Goal: Check status

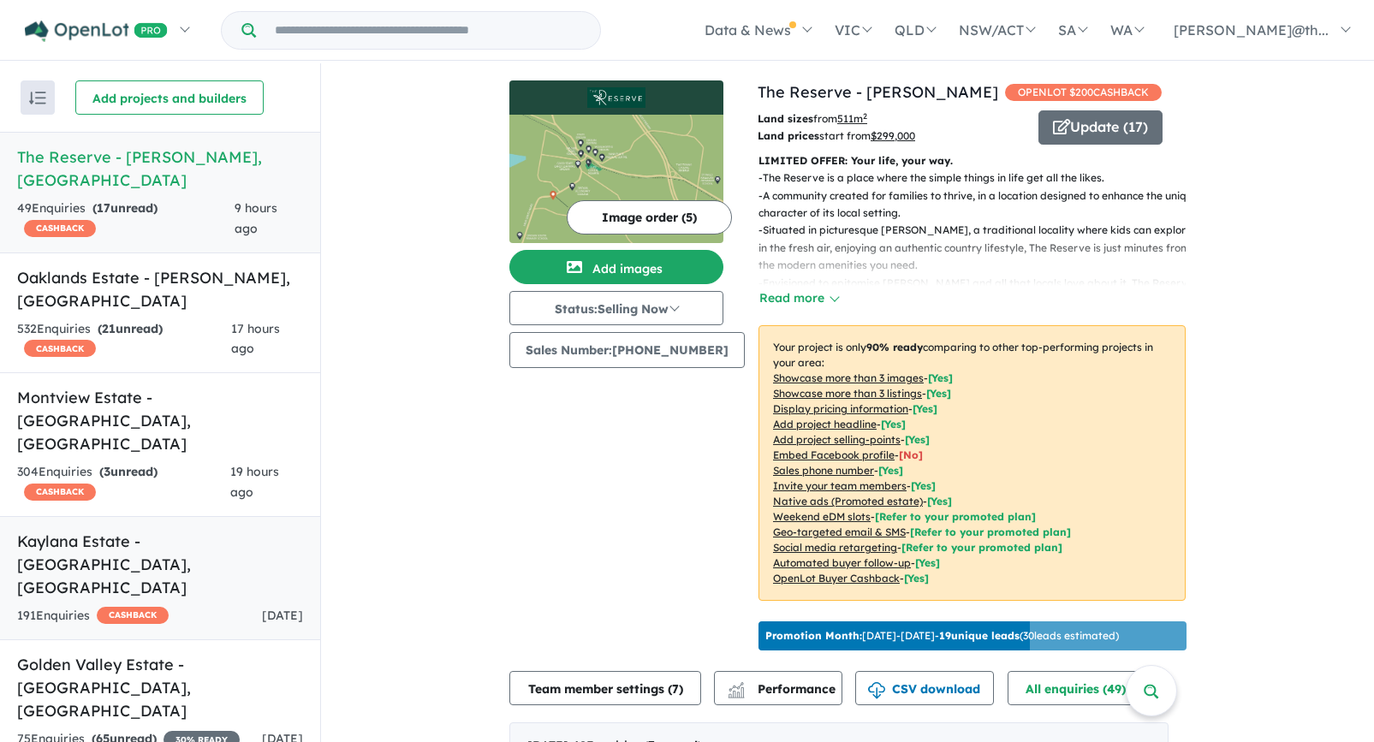
click at [177, 530] on h5 "Kaylana Estate - [GEOGRAPHIC_DATA] , [GEOGRAPHIC_DATA]" at bounding box center [160, 564] width 286 height 69
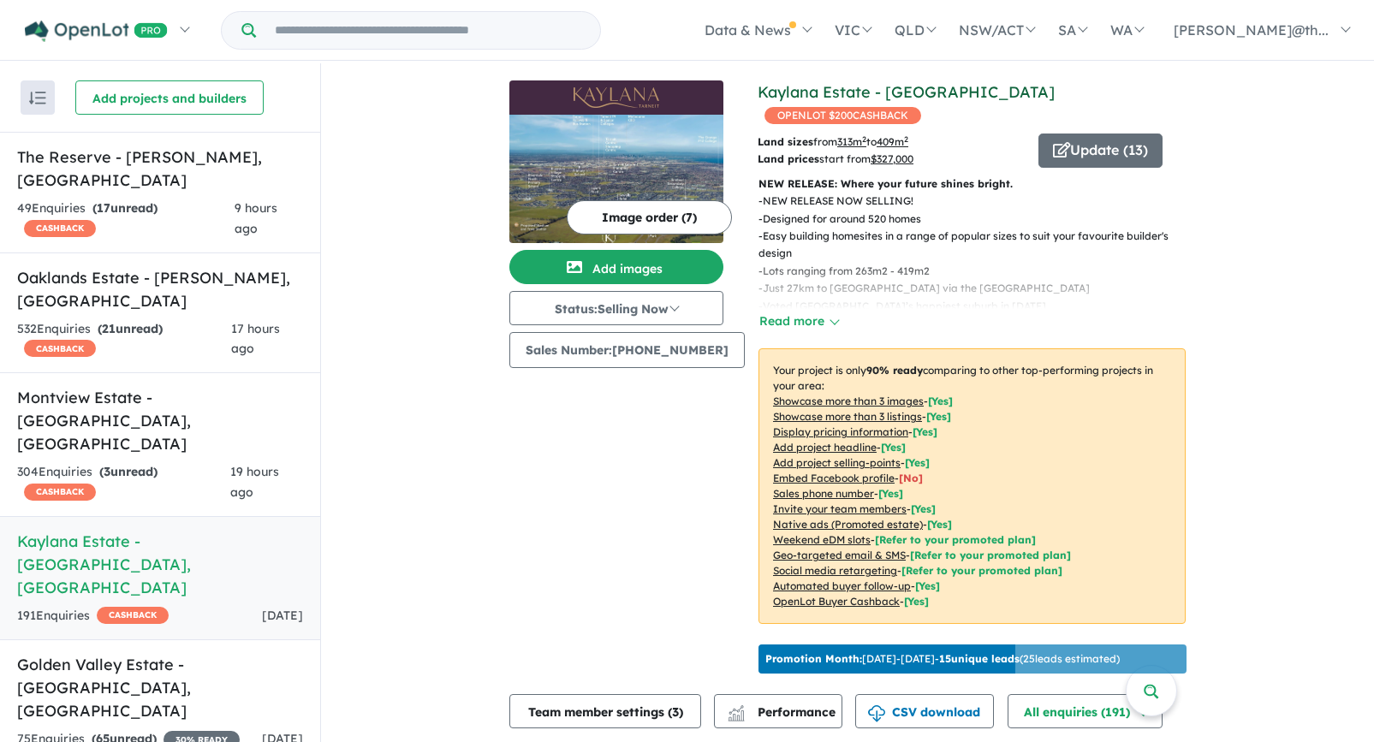
click at [817, 92] on link "Kaylana Estate - [GEOGRAPHIC_DATA]" at bounding box center [905, 92] width 297 height 20
click at [1089, 134] on button "Update ( 13 )" at bounding box center [1100, 151] width 124 height 34
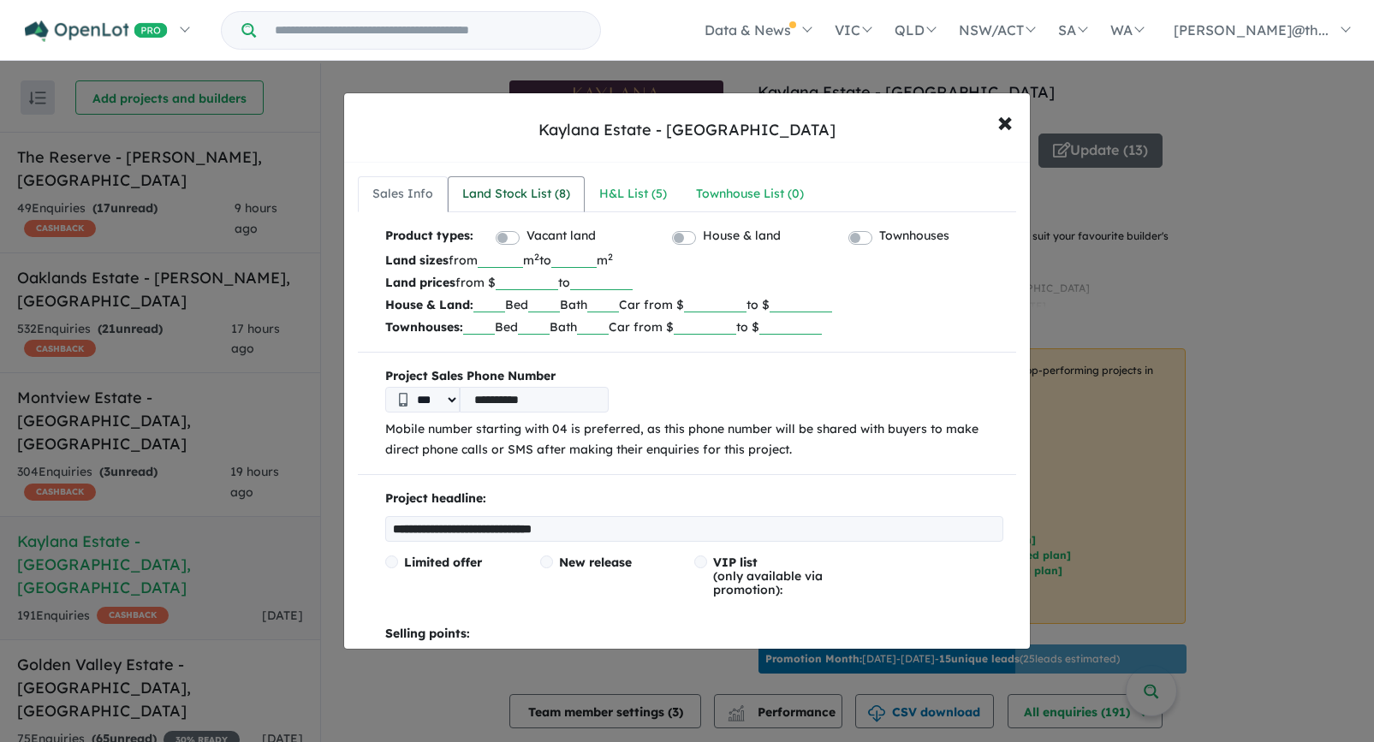
click at [567, 193] on div "Land Stock List ( 8 )" at bounding box center [516, 194] width 108 height 21
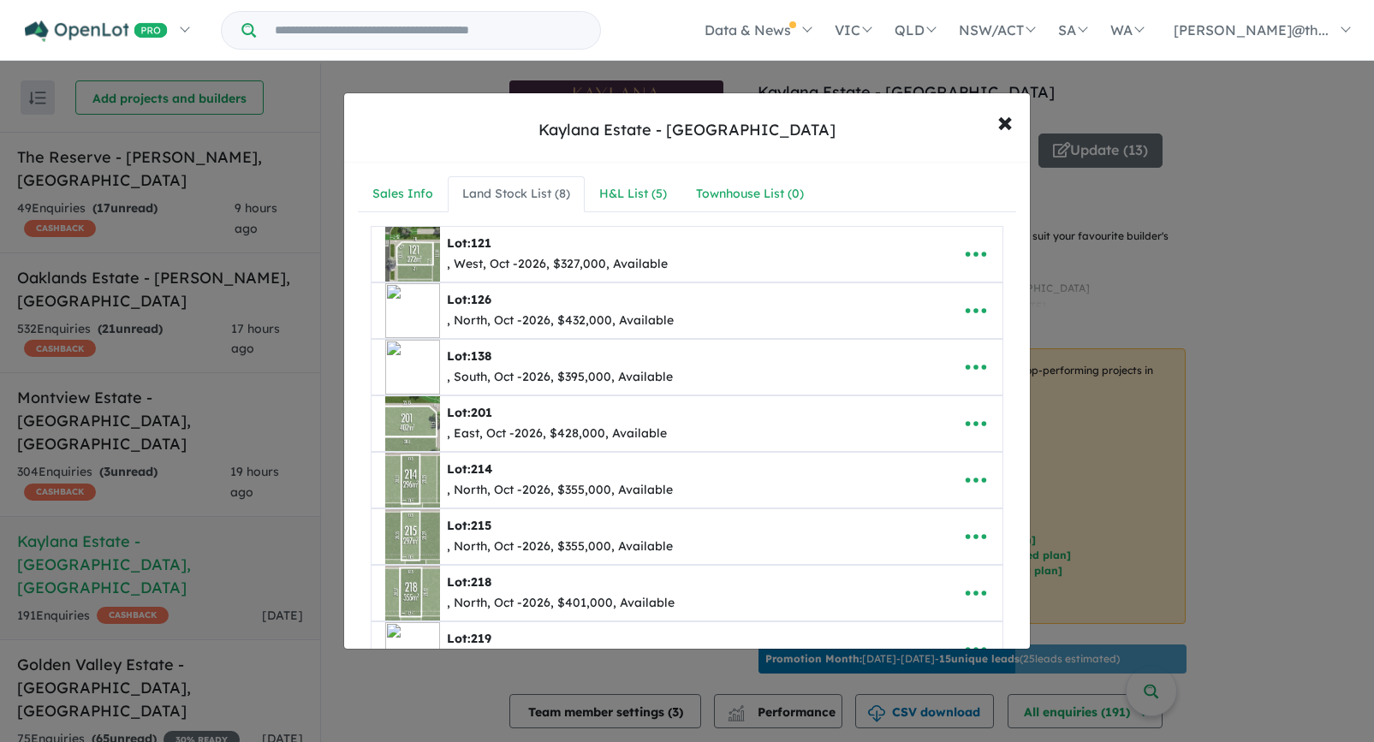
click at [417, 303] on img at bounding box center [412, 310] width 55 height 55
click at [1014, 122] on button "× Close" at bounding box center [1005, 121] width 50 height 46
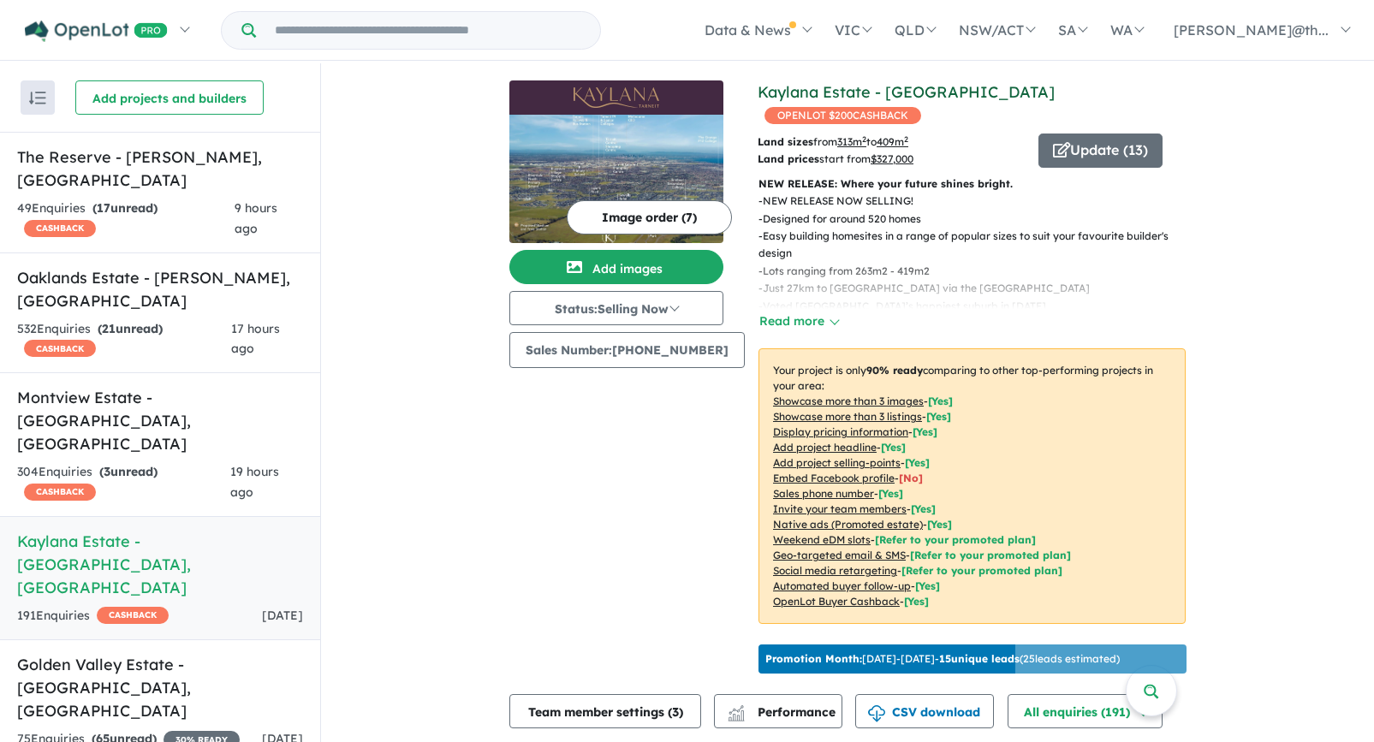
click at [834, 95] on link "Kaylana Estate - [GEOGRAPHIC_DATA]" at bounding box center [905, 92] width 297 height 20
click at [1064, 134] on button "Update ( 13 )" at bounding box center [1100, 151] width 124 height 34
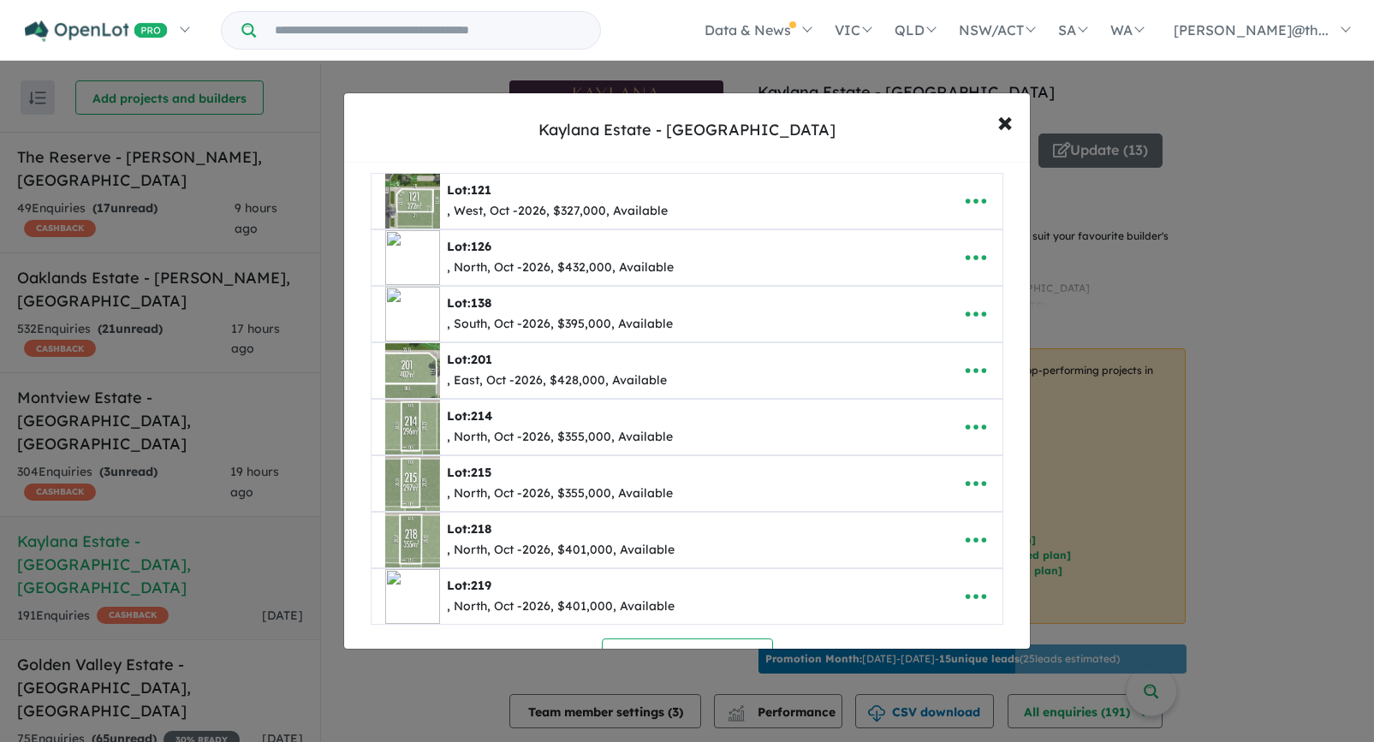
scroll to position [51, 0]
click at [1005, 119] on span "×" at bounding box center [1004, 121] width 15 height 37
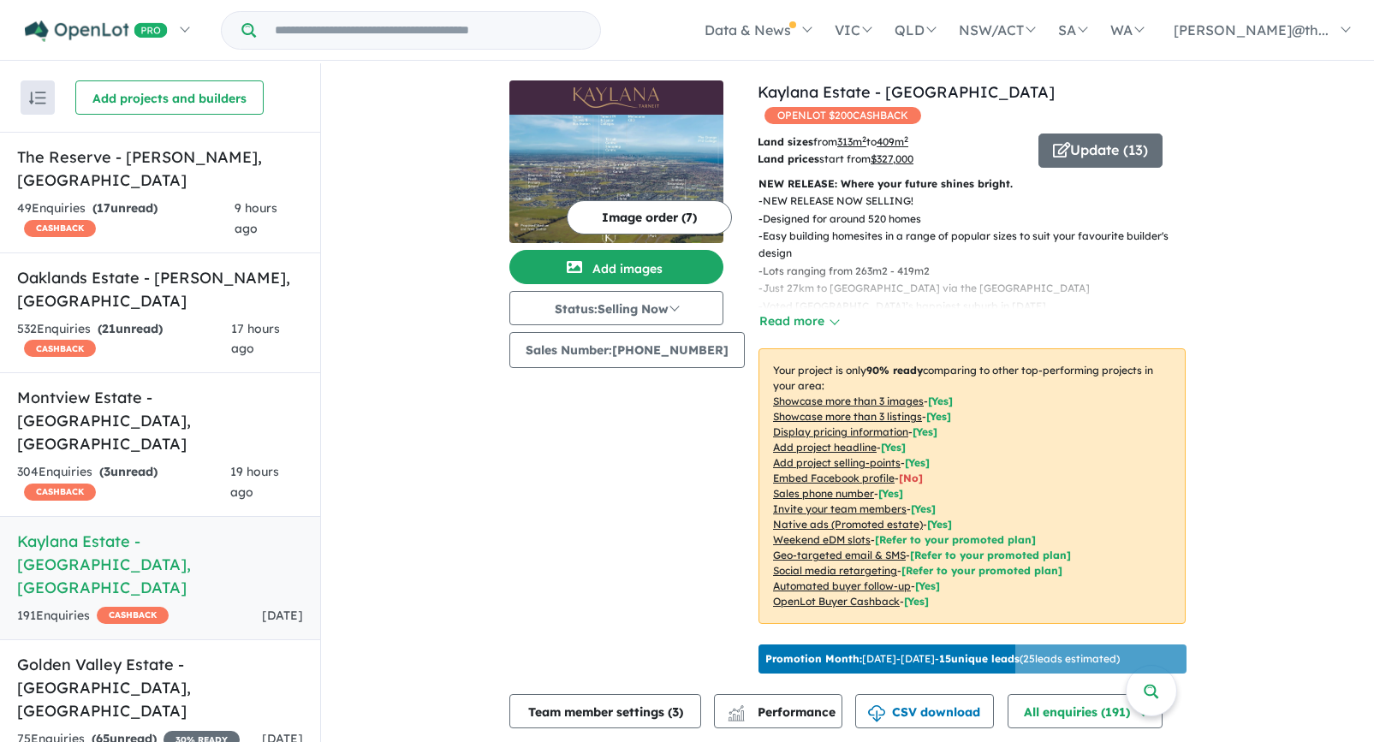
scroll to position [0, 0]
